Goal: Task Accomplishment & Management: Manage account settings

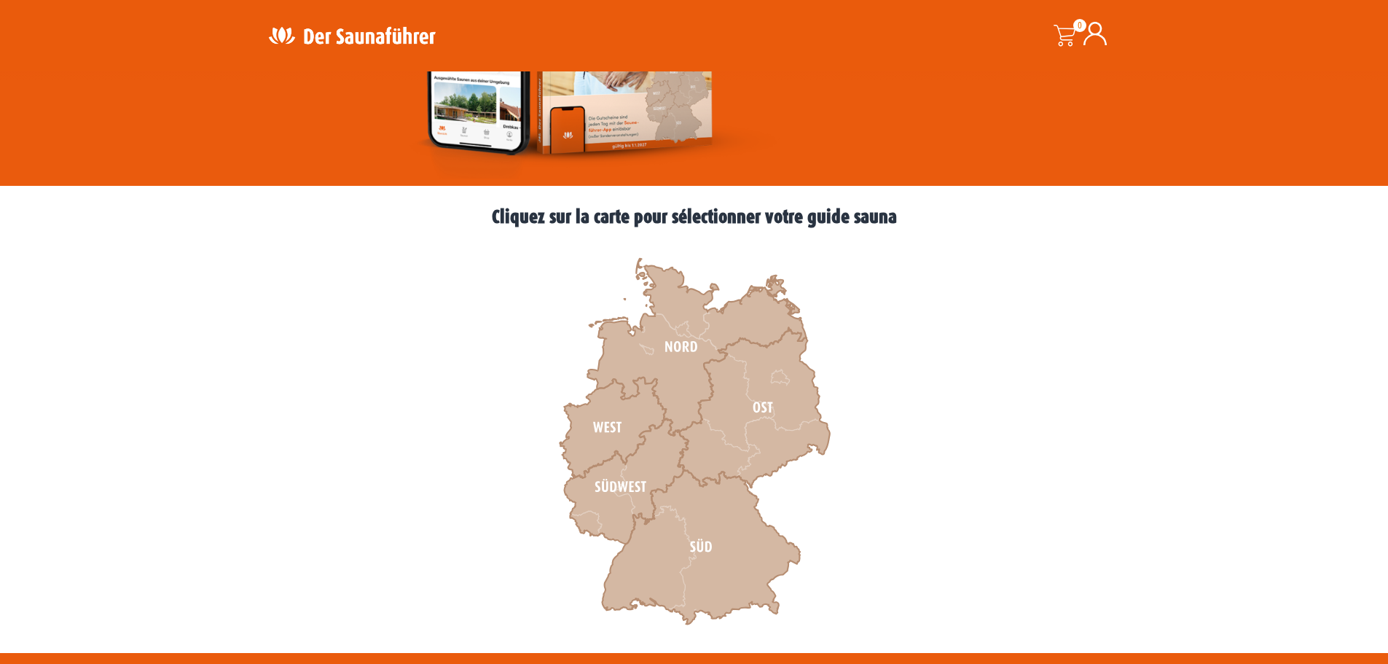
scroll to position [364, 0]
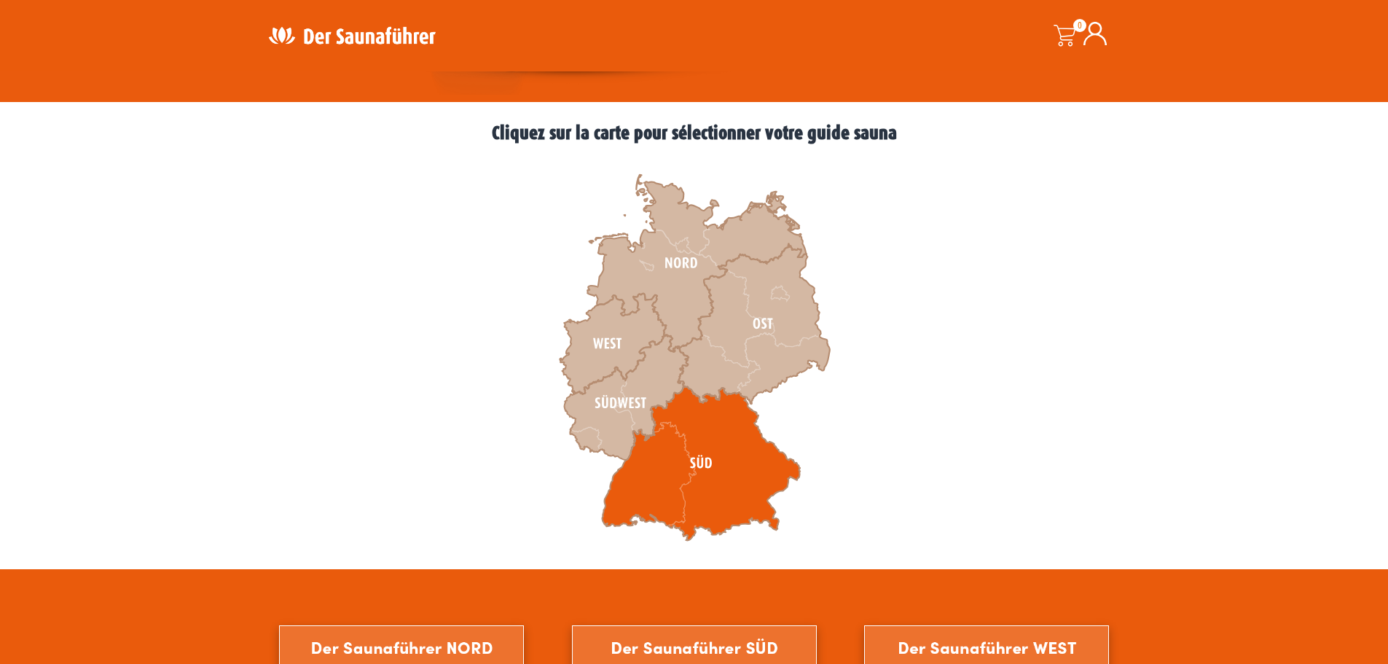
click at [729, 469] on icon at bounding box center [701, 463] width 198 height 154
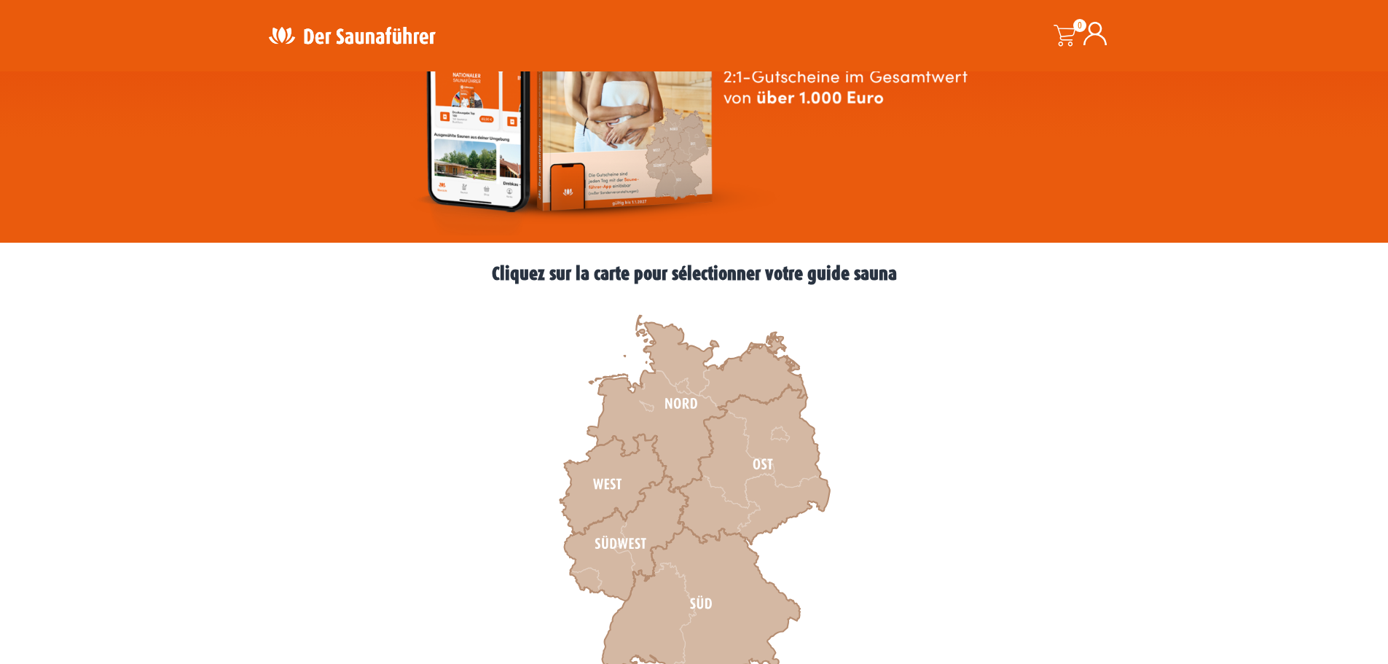
scroll to position [219, 0]
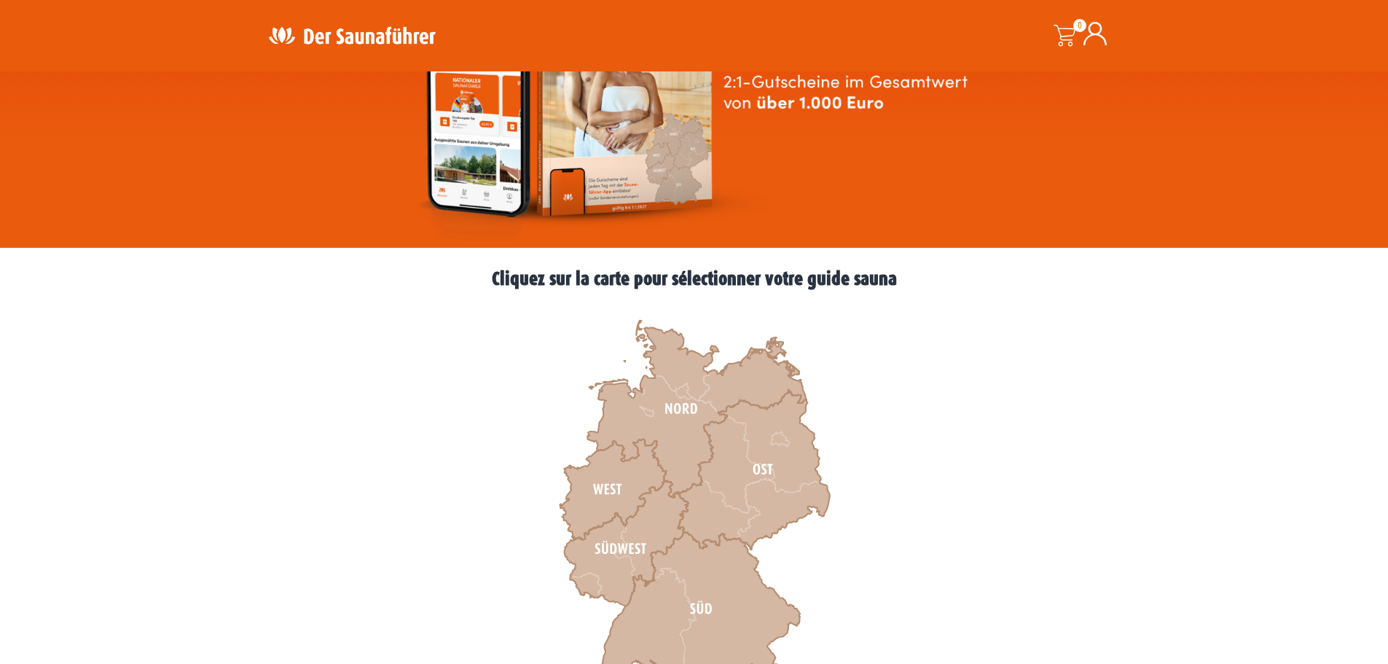
click at [1098, 28] on icon at bounding box center [1095, 33] width 23 height 23
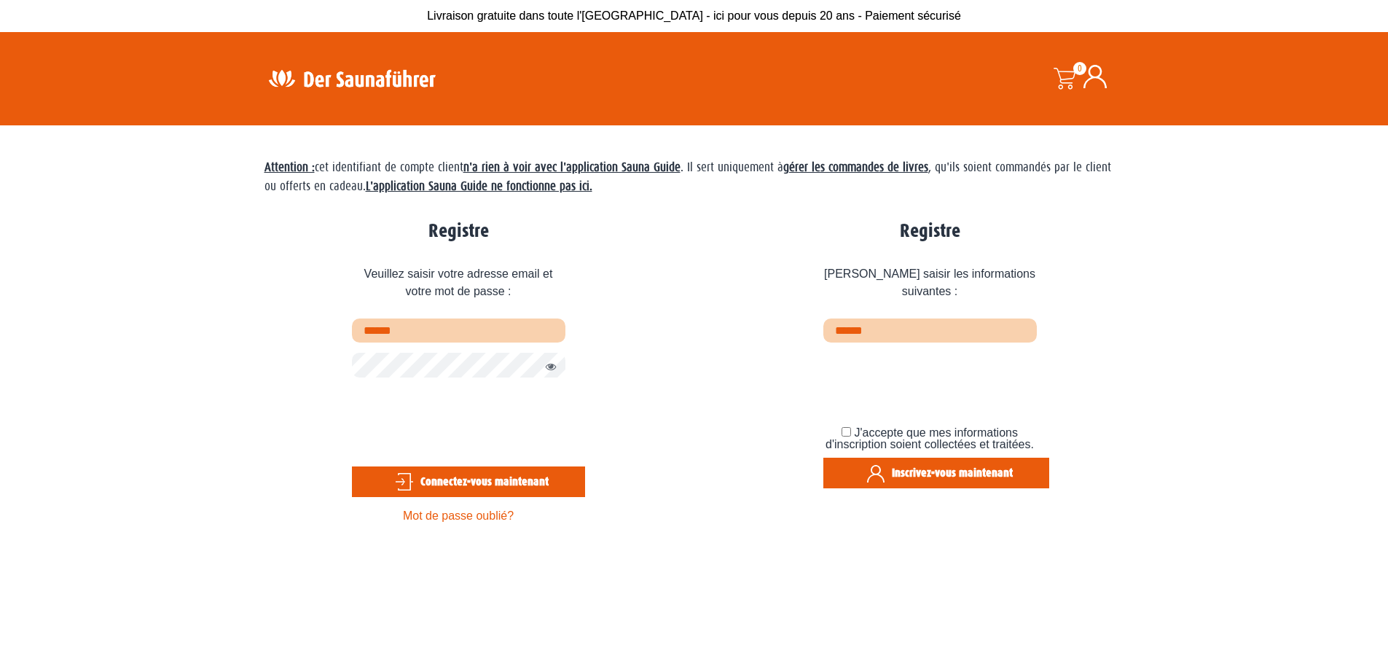
type input "**********"
click at [548, 368] on button "Afficher le mot de passe" at bounding box center [547, 367] width 19 height 17
click at [492, 480] on font "Connectez-vous maintenant" at bounding box center [484, 481] width 128 height 14
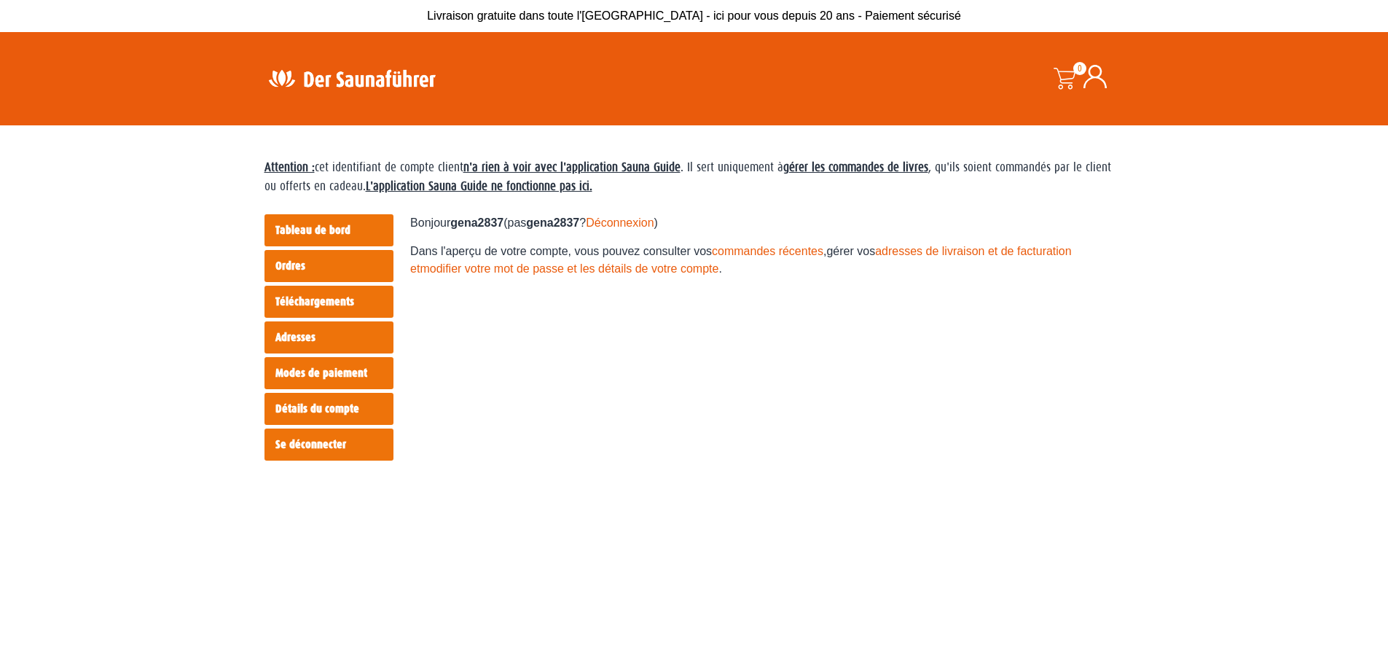
click at [339, 229] on font "Tableau de bord" at bounding box center [312, 230] width 75 height 14
click at [302, 266] on font "Ordres" at bounding box center [290, 266] width 30 height 14
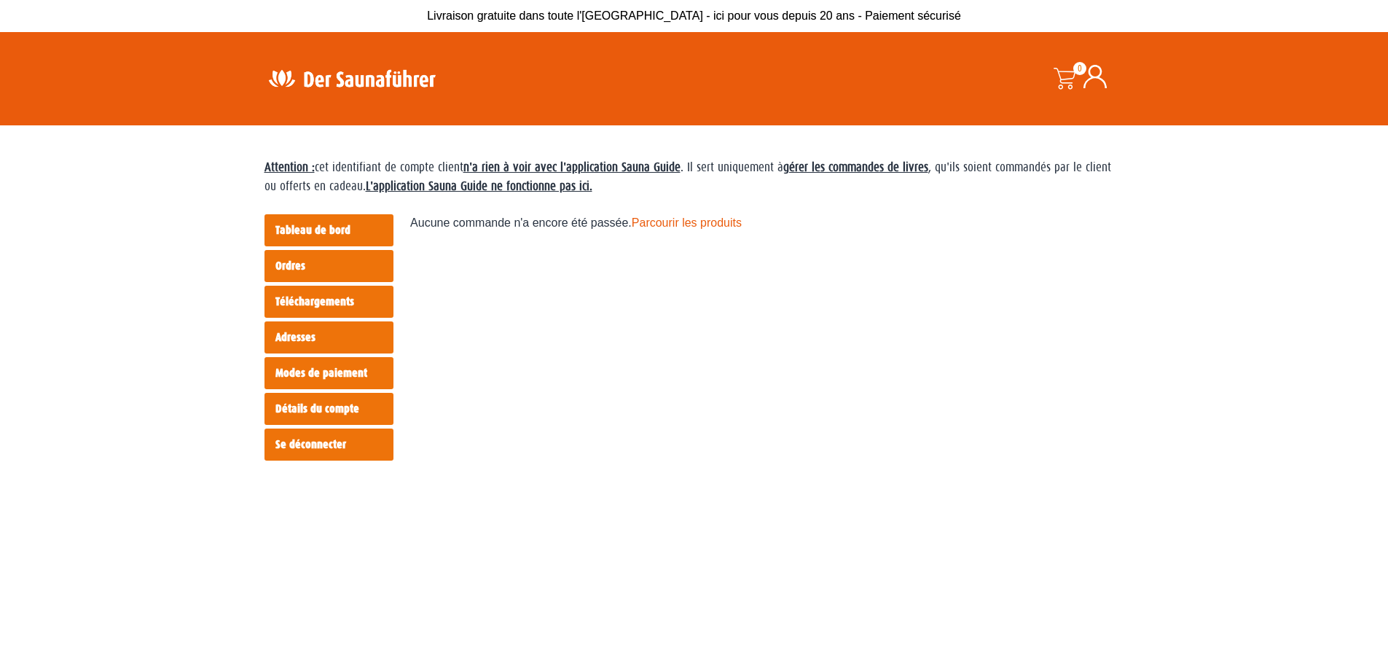
click at [313, 294] on link "Téléchargements" at bounding box center [329, 302] width 129 height 32
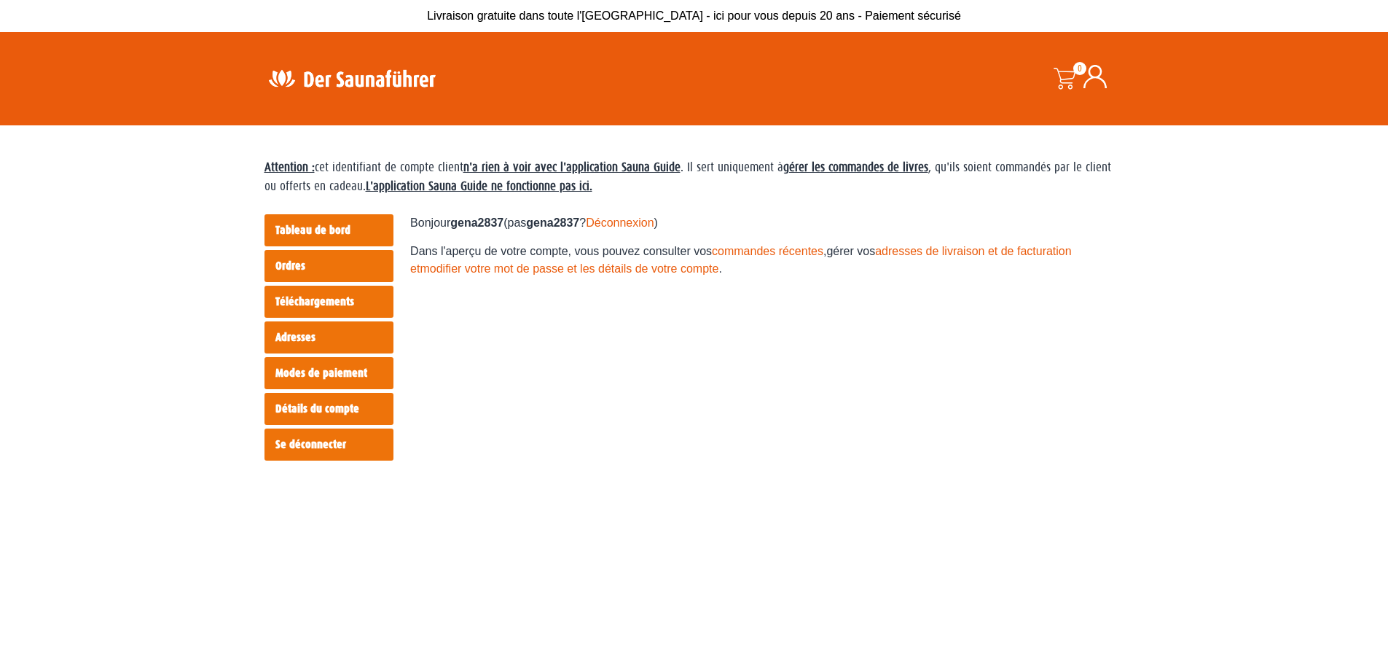
click at [345, 81] on img at bounding box center [351, 78] width 189 height 28
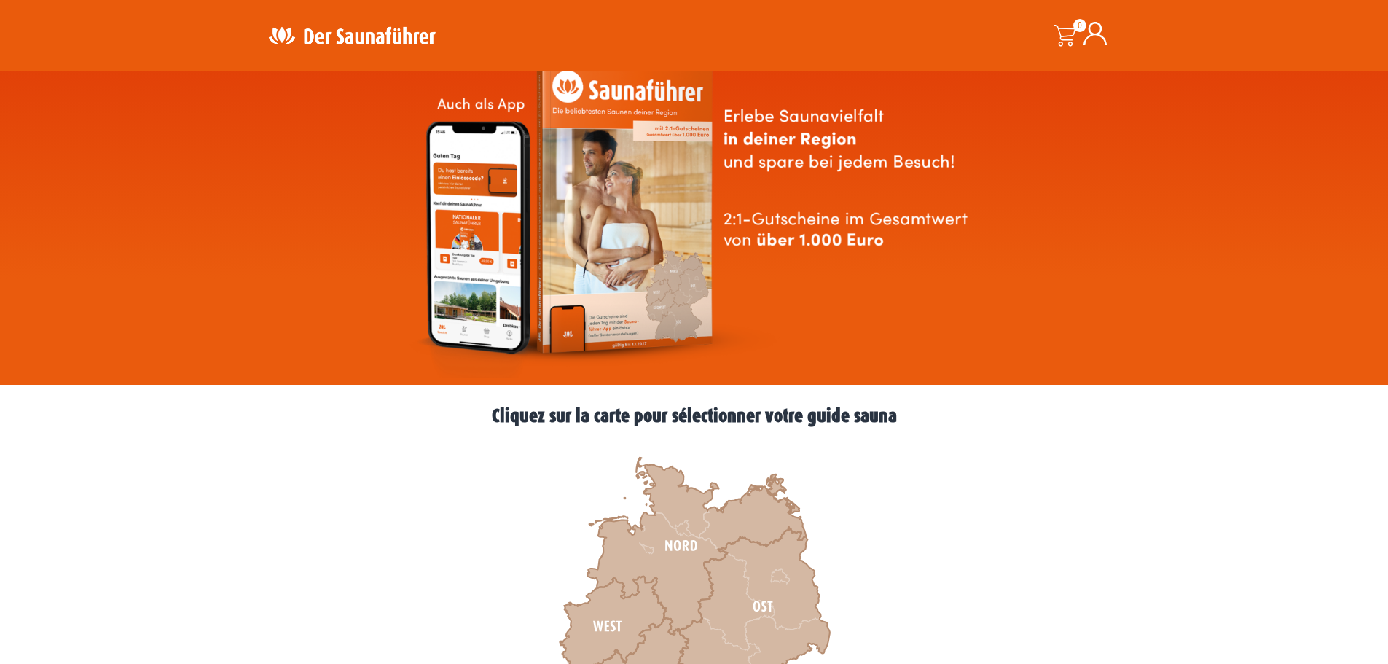
scroll to position [73, 0]
